Goal: Task Accomplishment & Management: Manage account settings

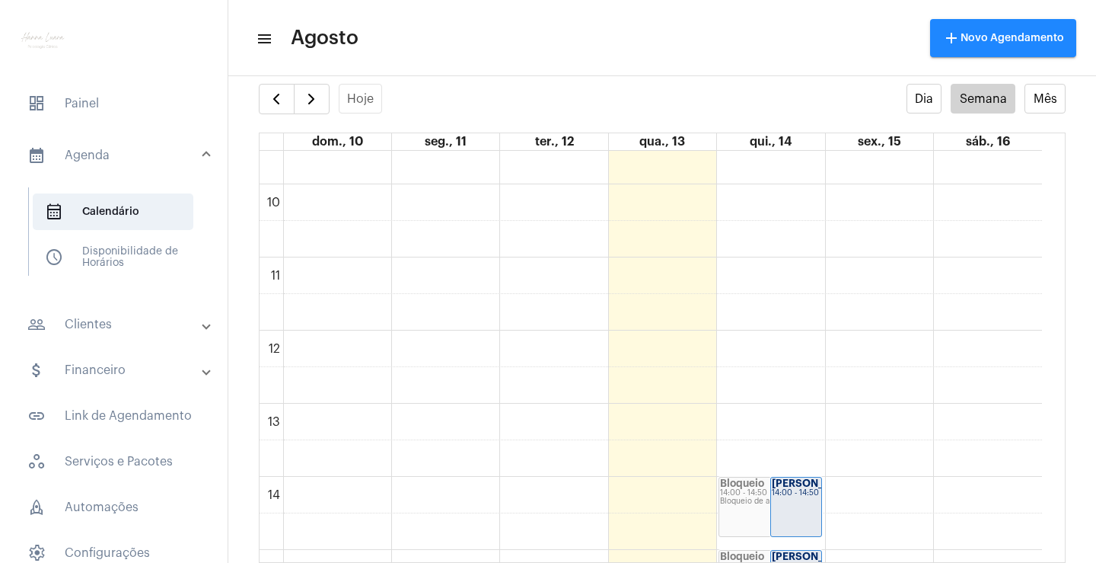
scroll to position [609, 0]
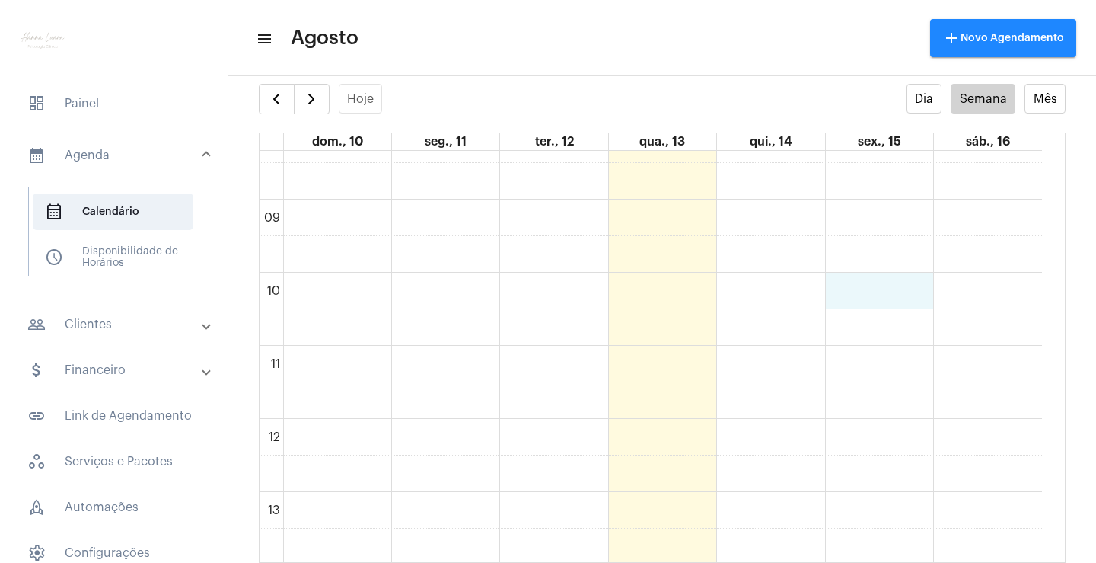
click at [910, 299] on div "00 01 02 03 04 05 06 07 08 09 10 11 12 13 14 15 16 17 18 19 20 21 22 23 Bloquei…" at bounding box center [651, 419] width 783 height 1754
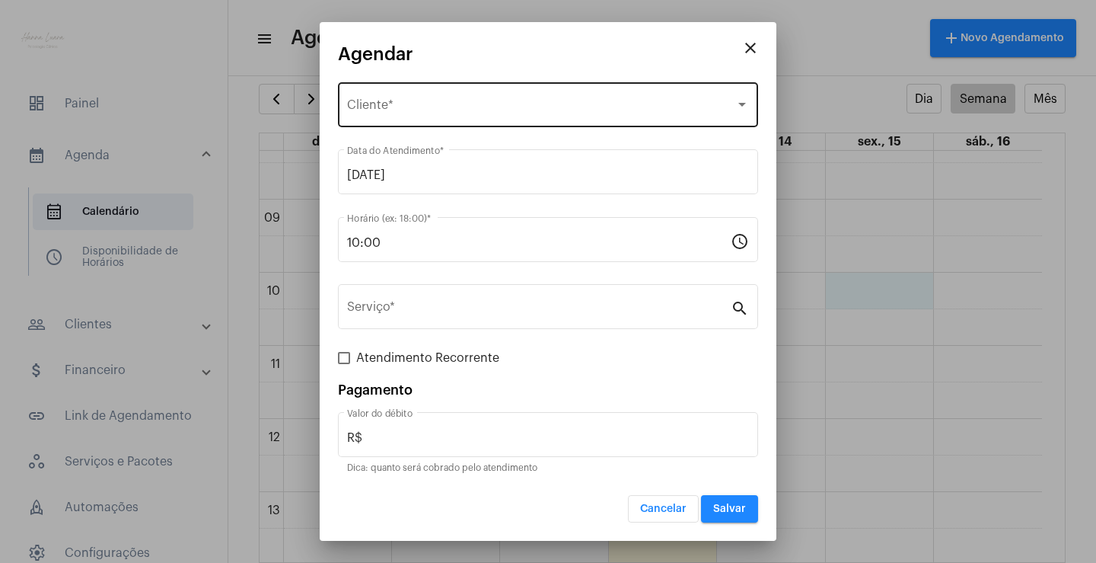
click at [551, 102] on div "Selecione o Cliente" at bounding box center [541, 108] width 388 height 14
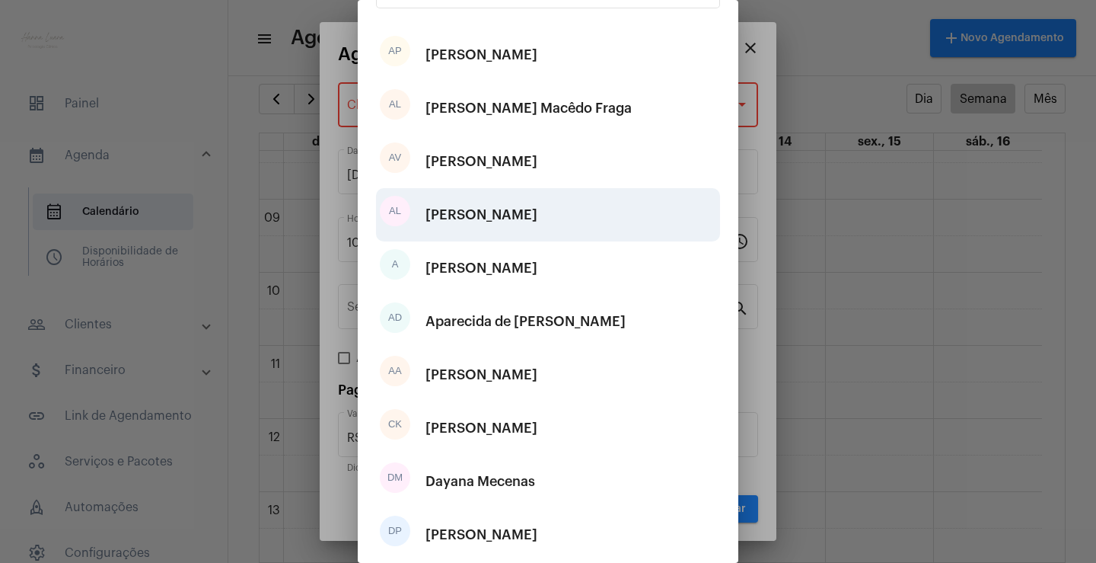
scroll to position [190, 0]
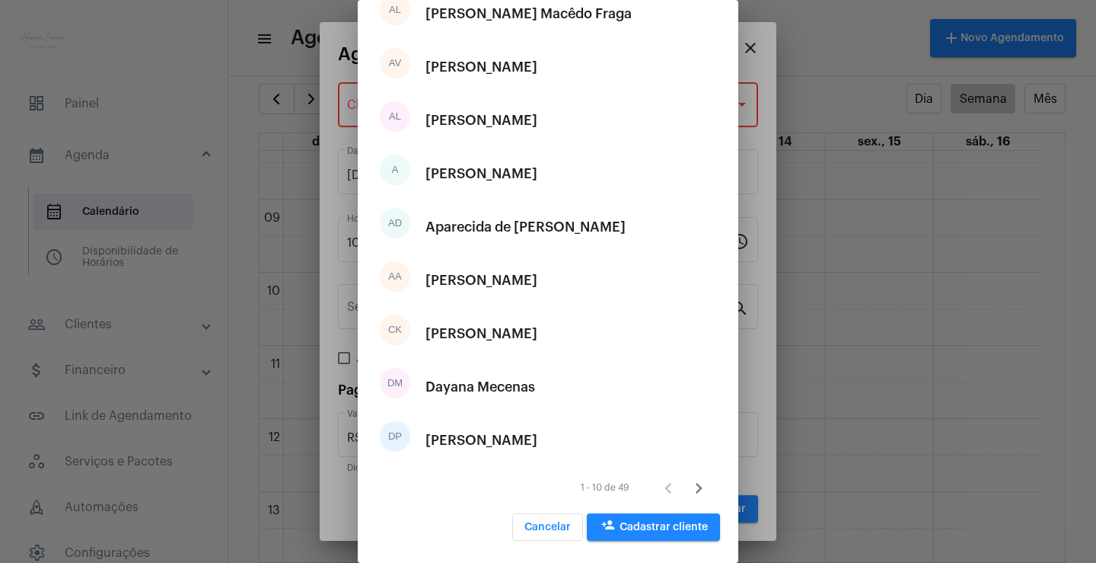
click at [688, 489] on icon "Próxima página" at bounding box center [698, 487] width 21 height 21
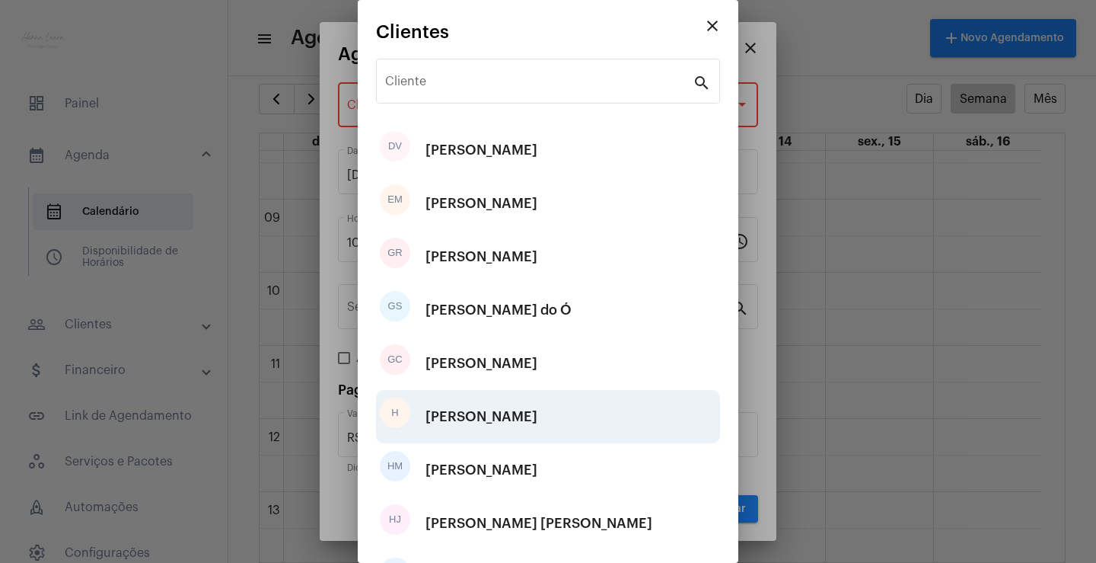
scroll to position [152, 0]
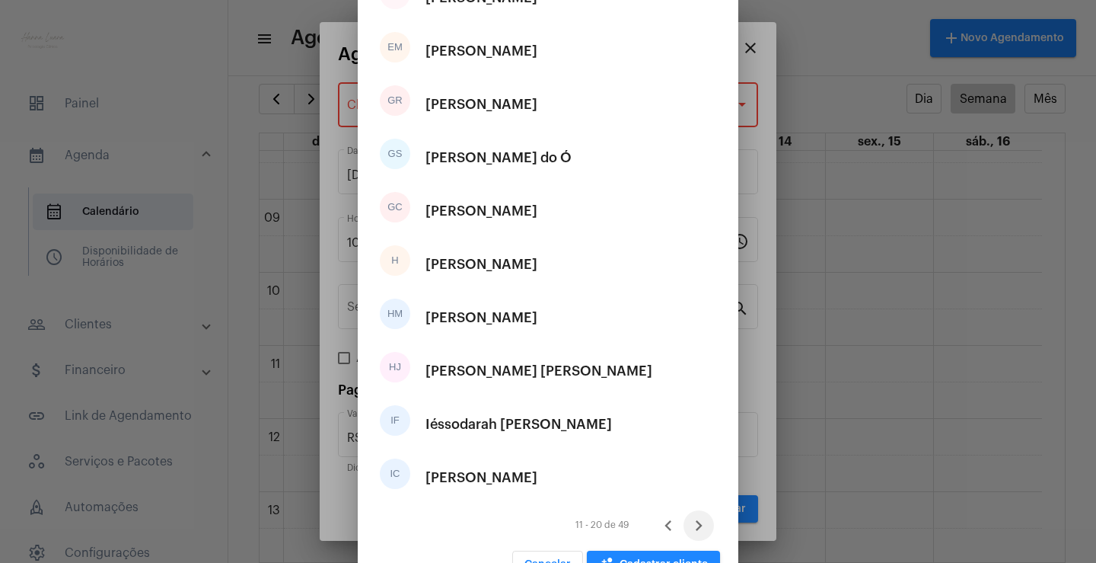
click at [696, 527] on icon "Próxima página" at bounding box center [699, 525] width 7 height 11
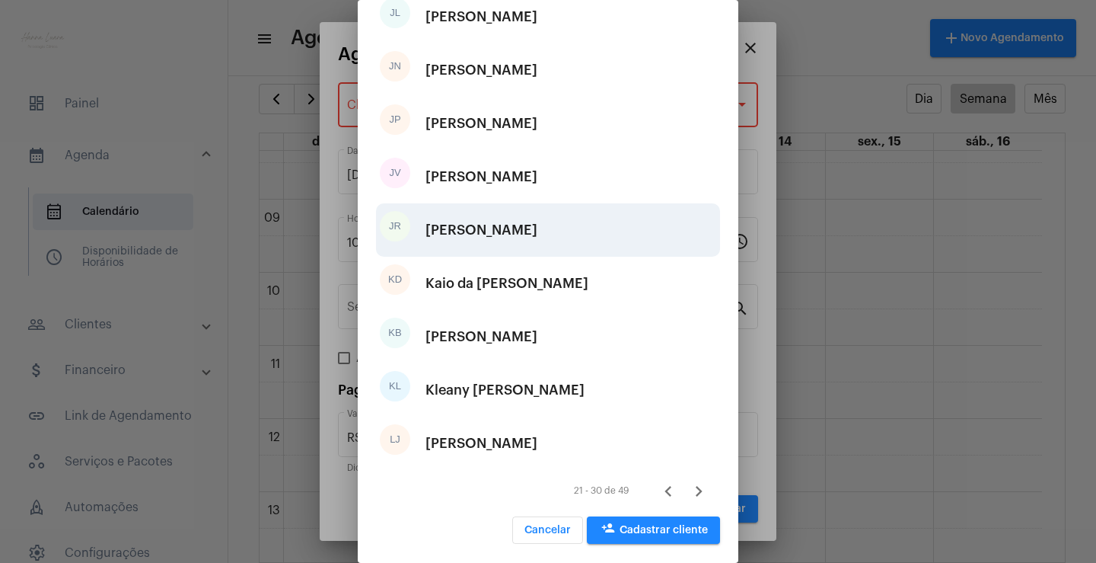
scroll to position [190, 0]
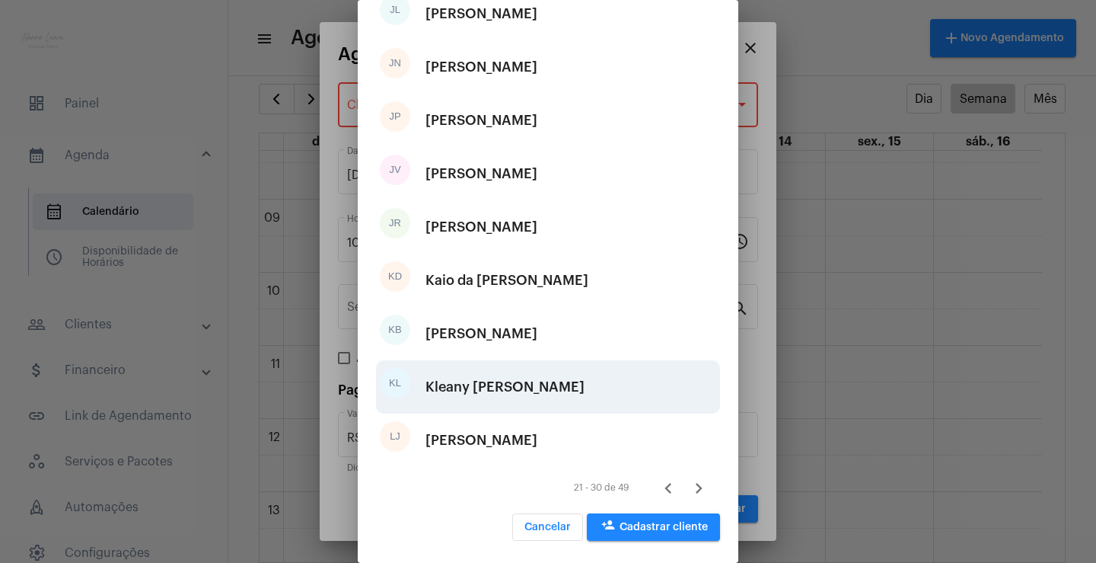
click at [600, 396] on div "KL Kleany [PERSON_NAME]" at bounding box center [548, 386] width 344 height 53
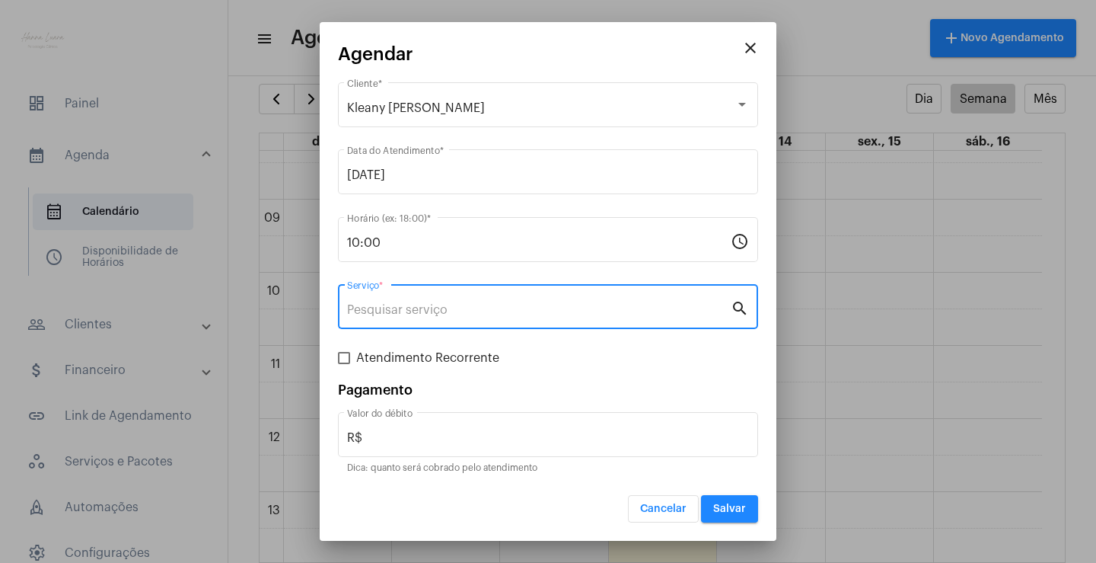
click at [563, 313] on input "Serviço *" at bounding box center [539, 310] width 384 height 14
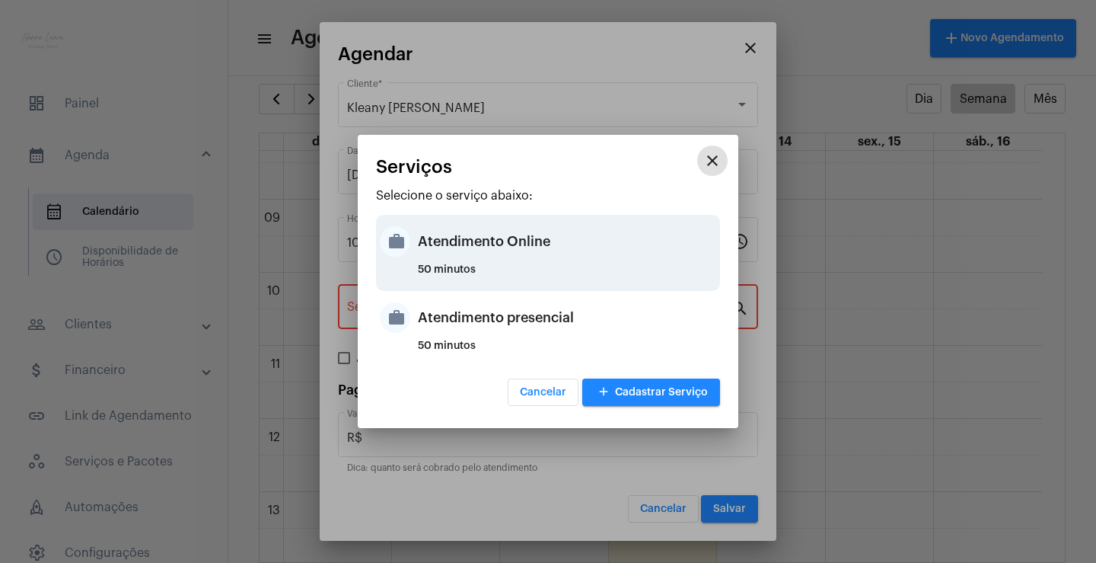
click at [540, 240] on div "Atendimento Online" at bounding box center [567, 241] width 298 height 46
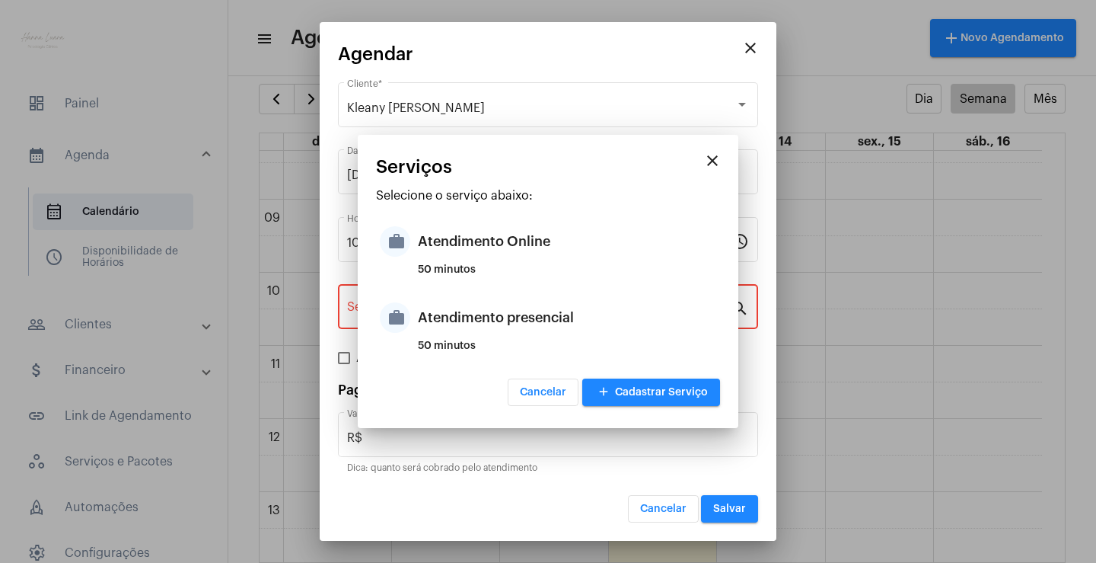
type input "Atendimento Online"
type input "R$ 0"
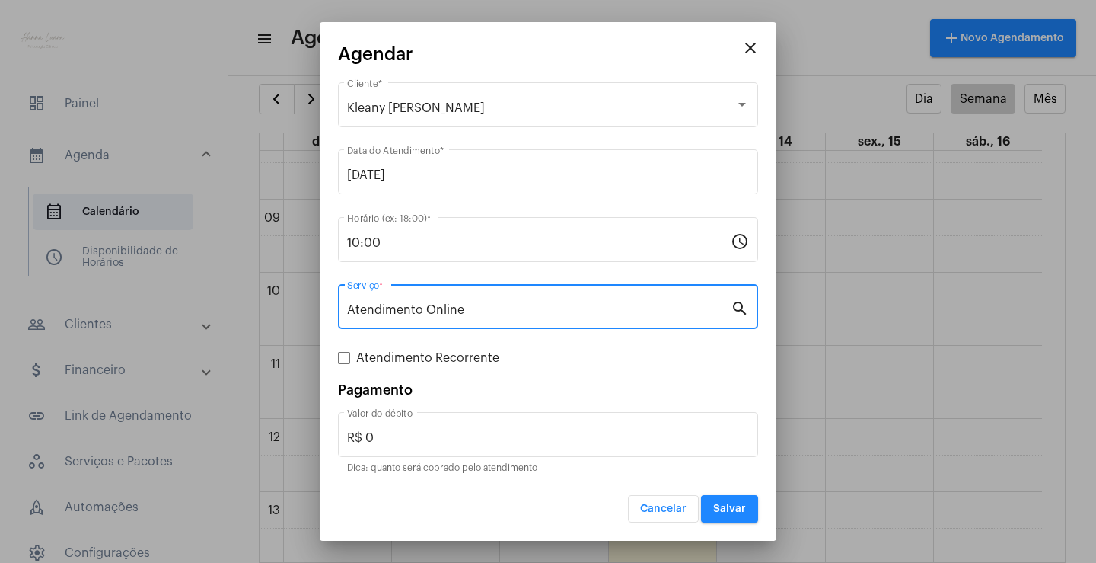
click at [745, 517] on button "Salvar" at bounding box center [729, 508] width 57 height 27
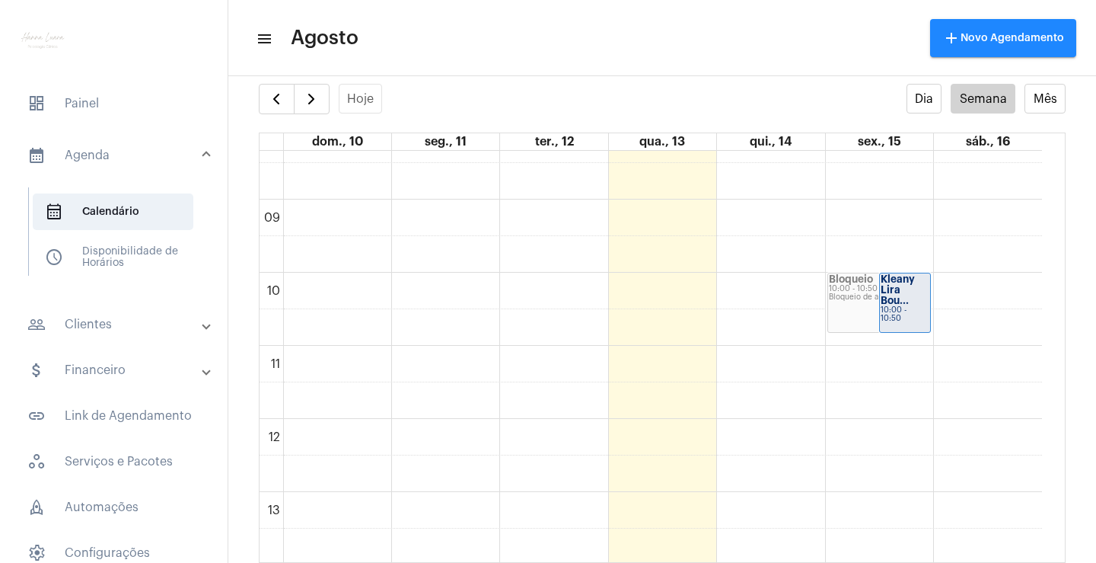
click at [857, 298] on div "Bloqueio de agenda" at bounding box center [879, 297] width 100 height 8
click at [907, 290] on div "Kleany Lira Bou..." at bounding box center [905, 290] width 49 height 32
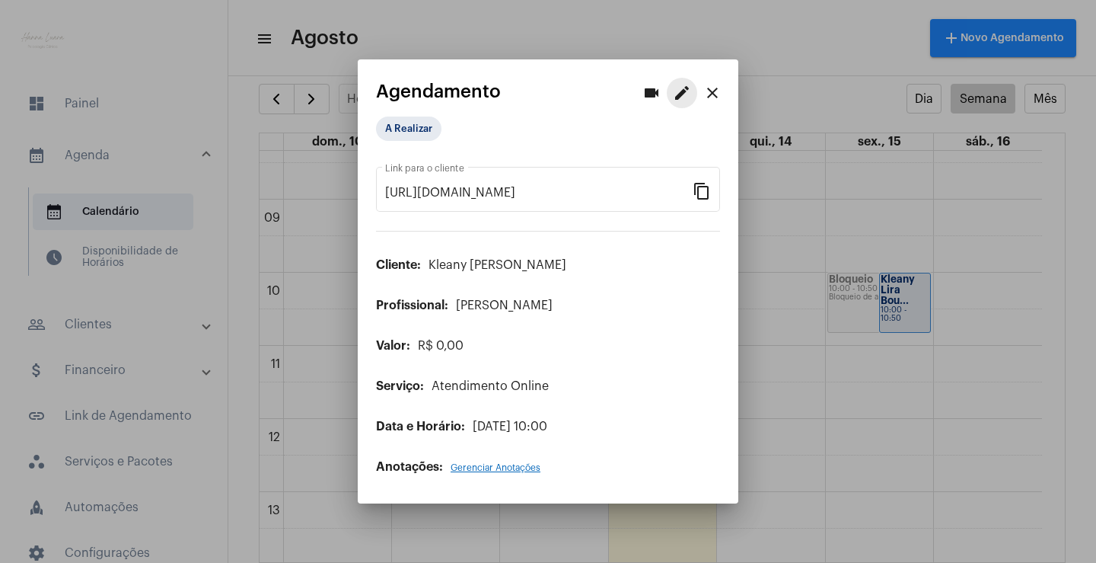
click at [678, 100] on mat-icon "edit" at bounding box center [682, 93] width 18 height 18
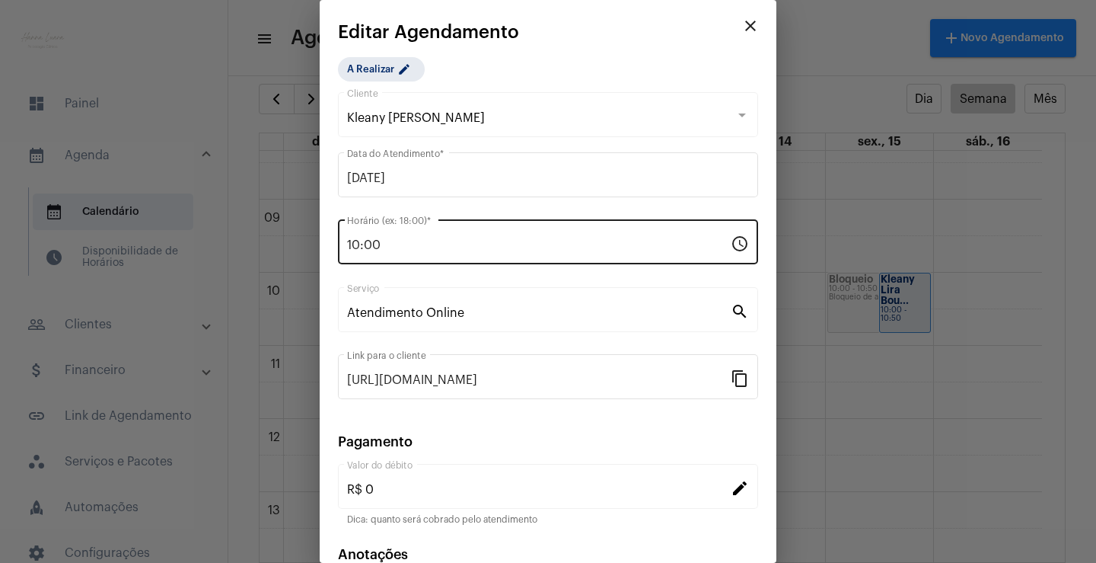
click at [556, 243] on input "10:00" at bounding box center [539, 245] width 384 height 14
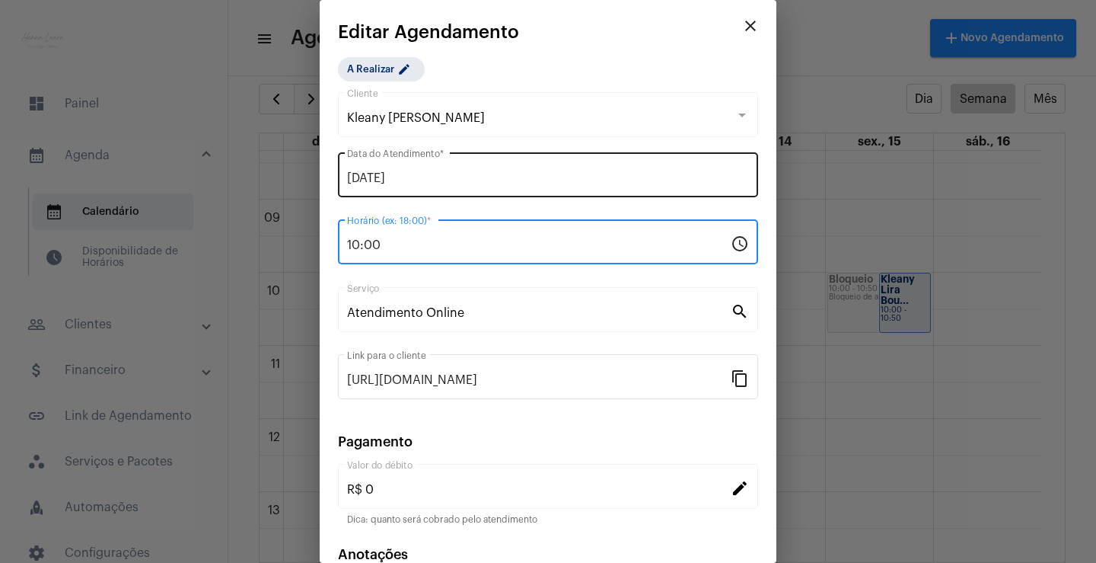
click at [562, 175] on input "[DATE]" at bounding box center [548, 178] width 402 height 14
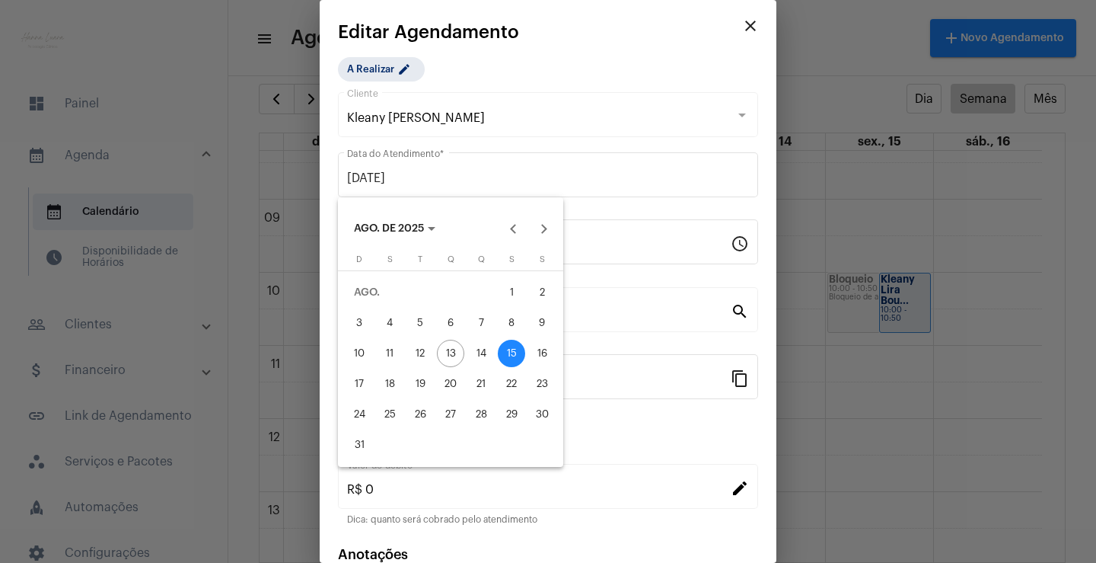
click at [604, 314] on div at bounding box center [548, 281] width 1096 height 563
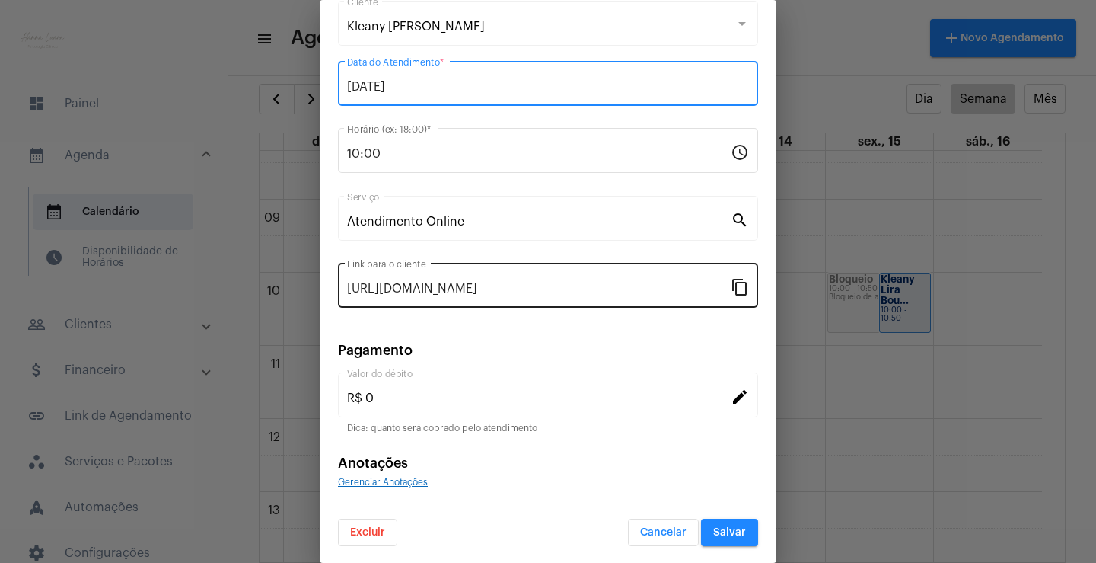
scroll to position [93, 0]
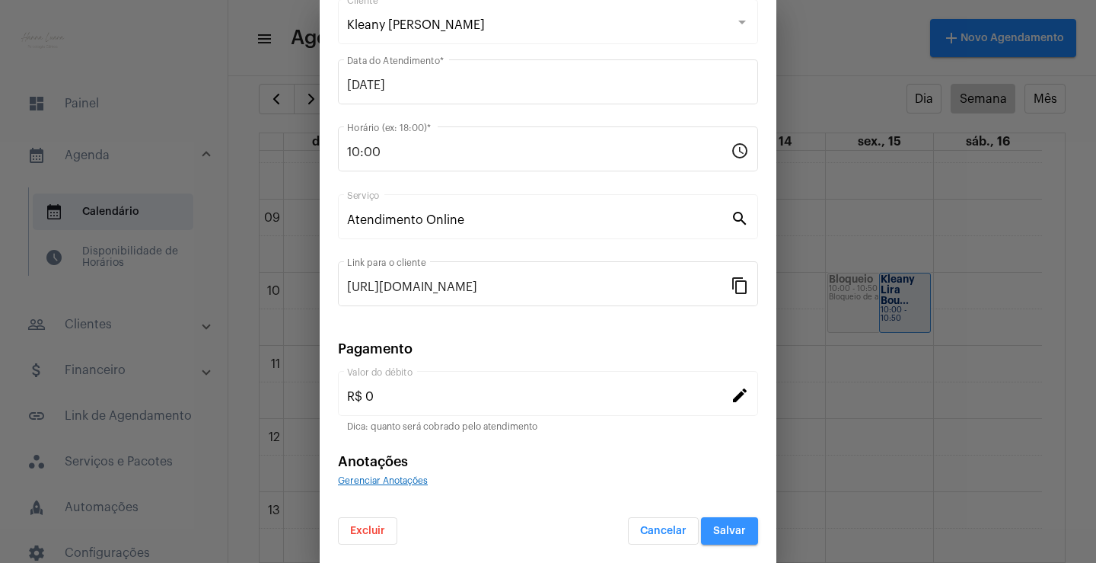
click at [722, 527] on span "Salvar" at bounding box center [729, 530] width 33 height 11
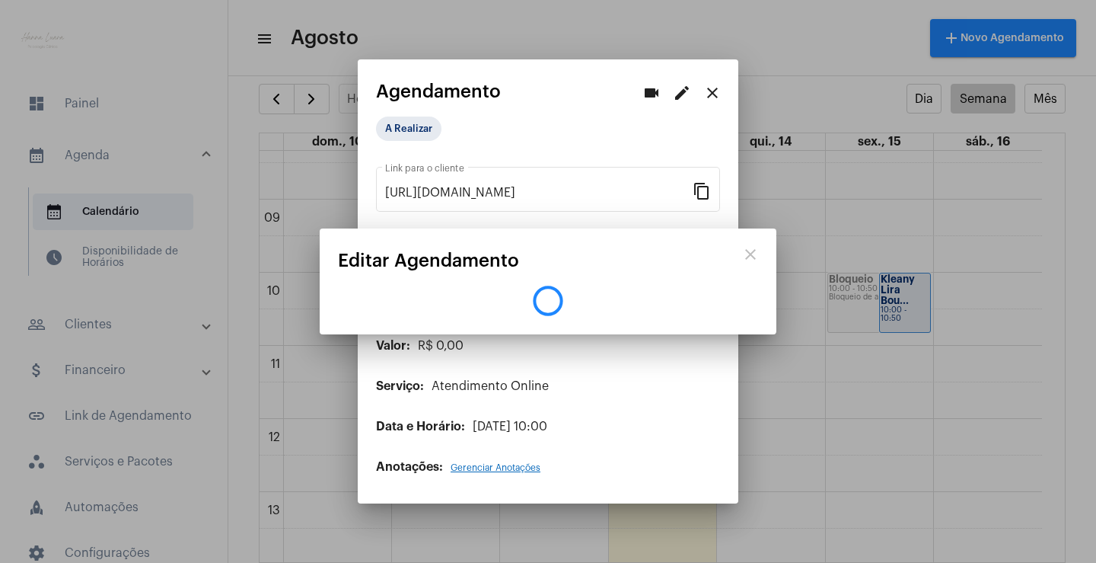
scroll to position [0, 0]
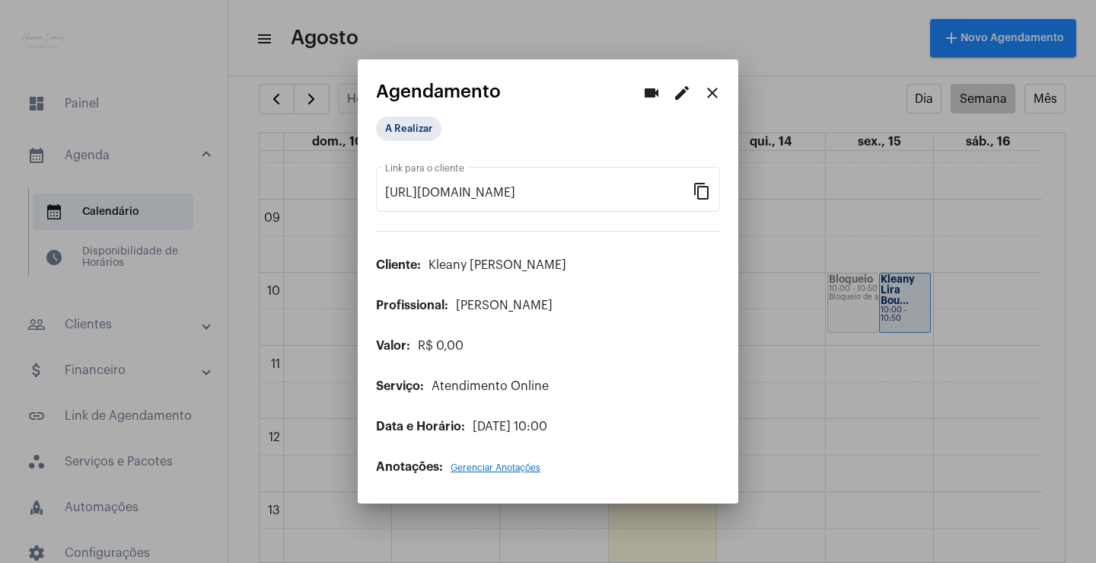
click at [799, 355] on div at bounding box center [548, 281] width 1096 height 563
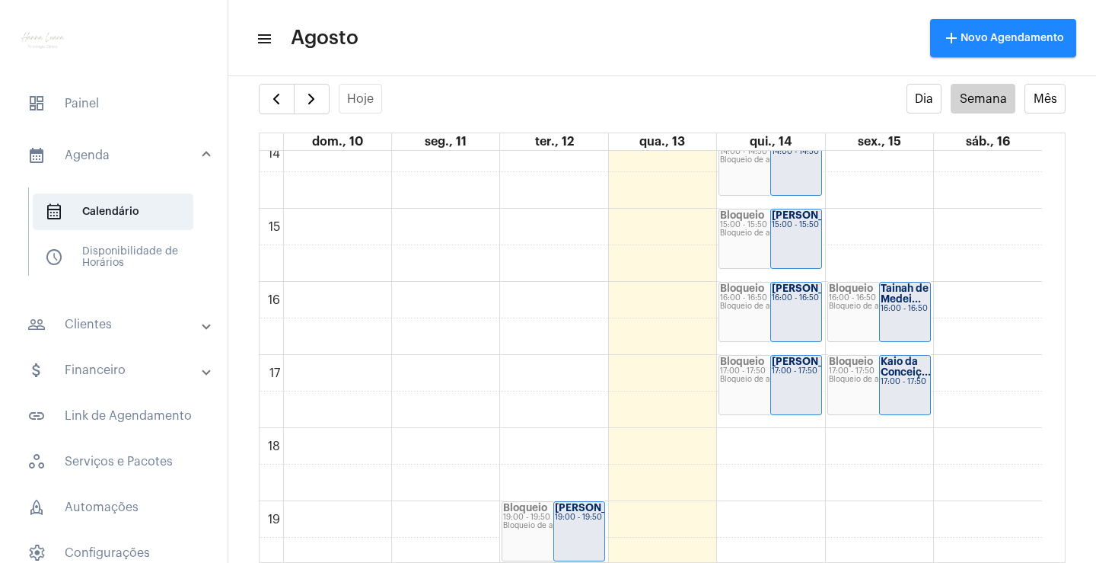
scroll to position [734, 0]
